Goal: Task Accomplishment & Management: Use online tool/utility

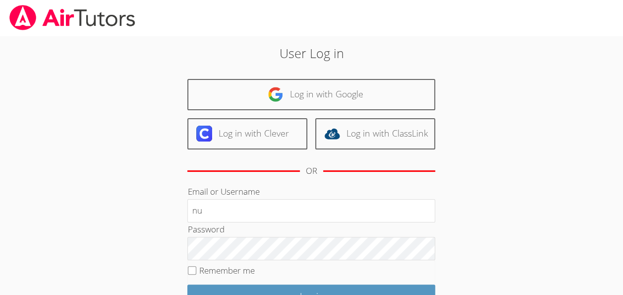
type input "n"
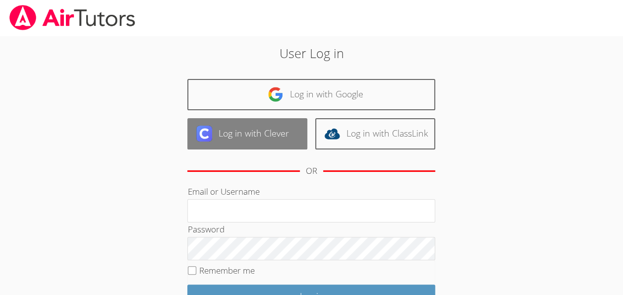
click at [280, 148] on link "Log in with Clever" at bounding box center [247, 133] width 120 height 31
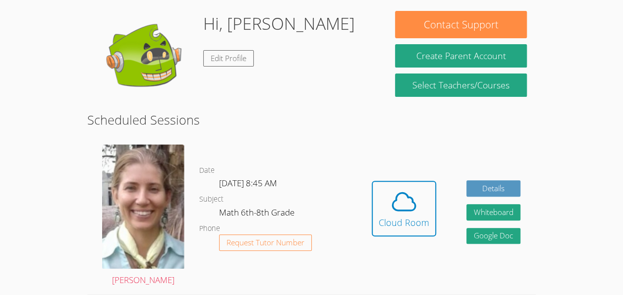
scroll to position [85, 0]
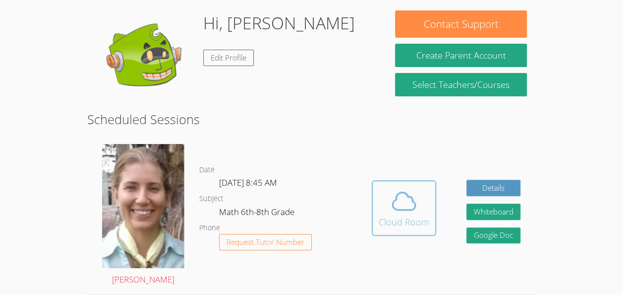
click at [412, 207] on icon at bounding box center [404, 201] width 28 height 28
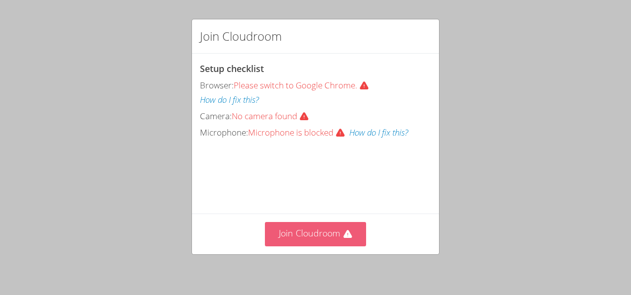
click at [330, 237] on button "Join Cloudroom" at bounding box center [316, 234] width 102 height 24
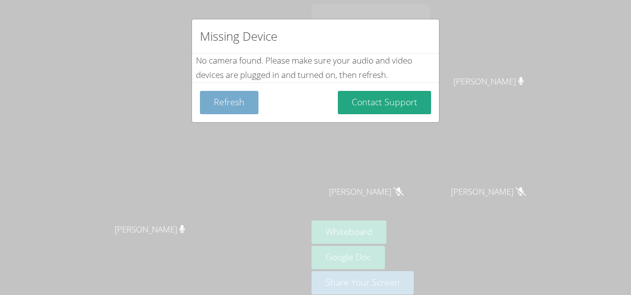
click at [224, 111] on button "Refresh" at bounding box center [229, 102] width 59 height 23
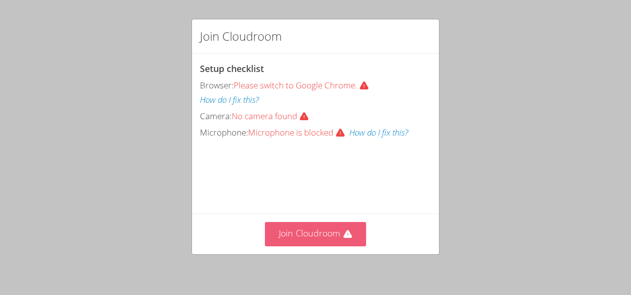
click at [322, 246] on button "Join Cloudroom" at bounding box center [316, 234] width 102 height 24
